Goal: Task Accomplishment & Management: Use online tool/utility

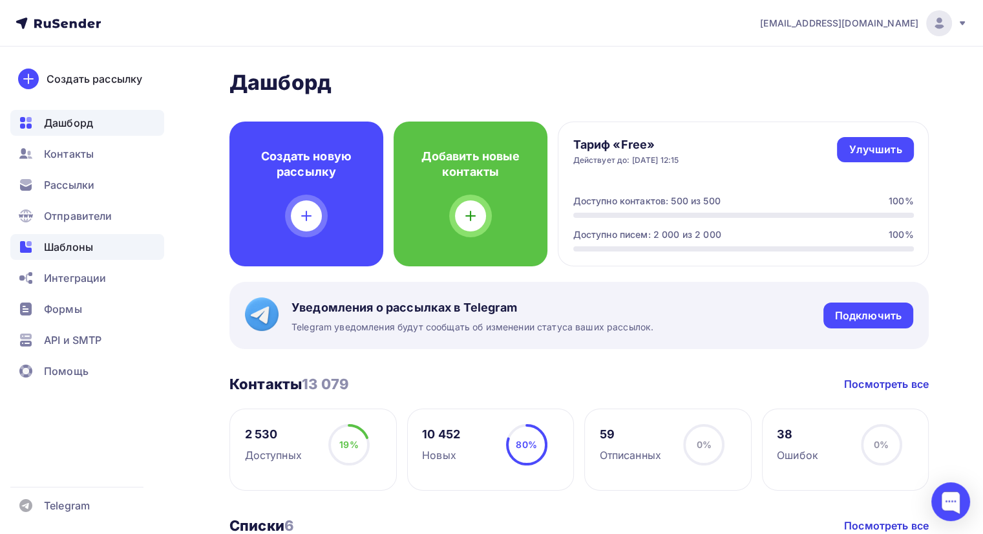
click at [72, 250] on span "Шаблоны" at bounding box center [68, 247] width 49 height 16
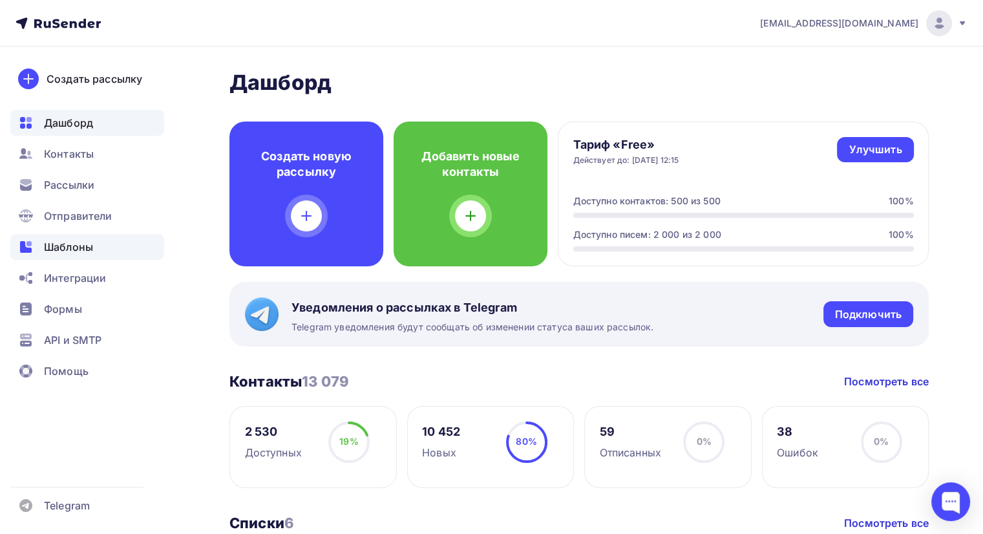
click at [61, 251] on span "Шаблоны" at bounding box center [68, 247] width 49 height 16
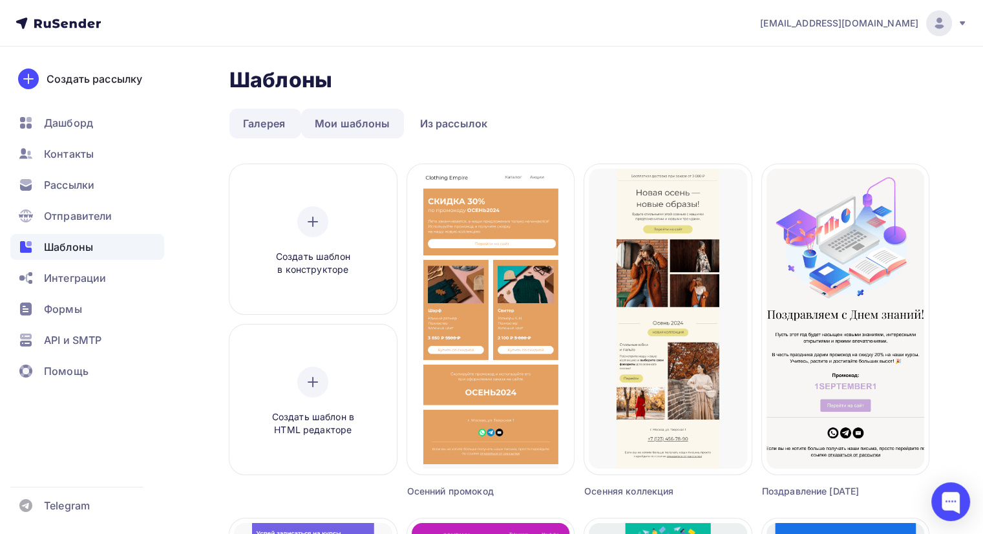
click at [346, 119] on link "Мои шаблоны" at bounding box center [352, 124] width 103 height 30
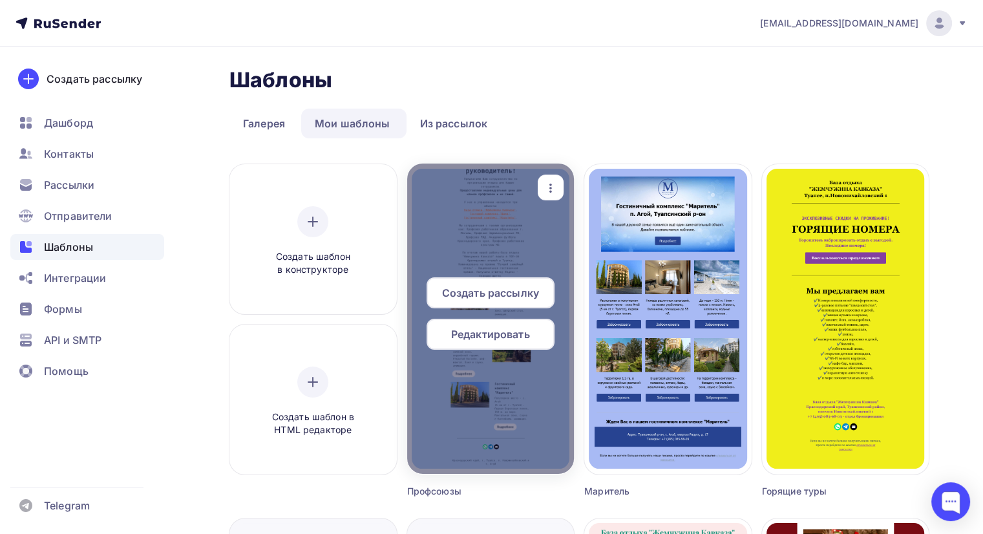
click at [494, 334] on span "Редактировать" at bounding box center [490, 334] width 79 height 16
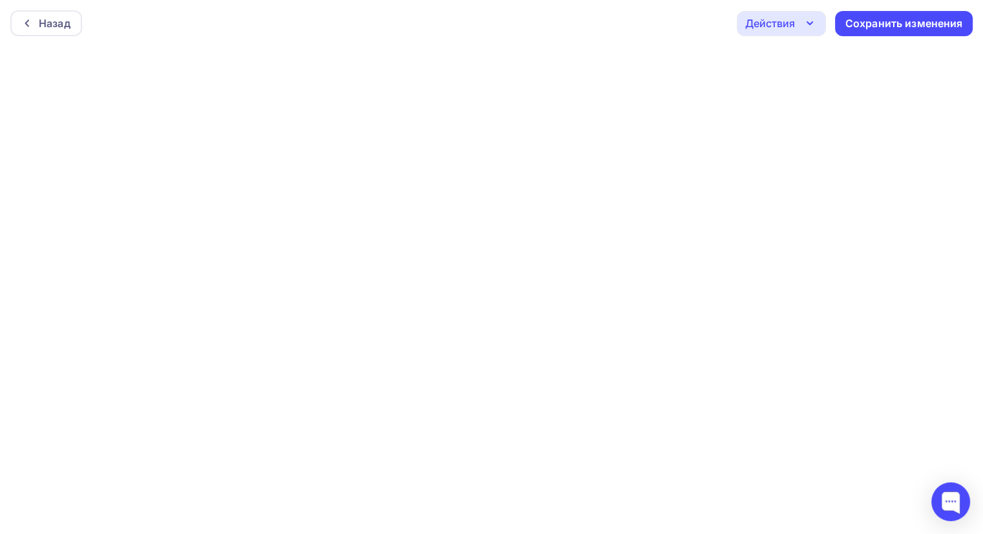
scroll to position [3, 0]
